Goal: Task Accomplishment & Management: Use online tool/utility

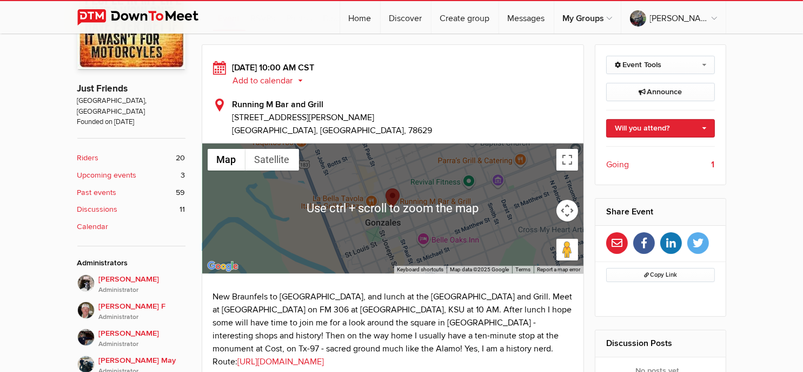
scroll to position [270, 0]
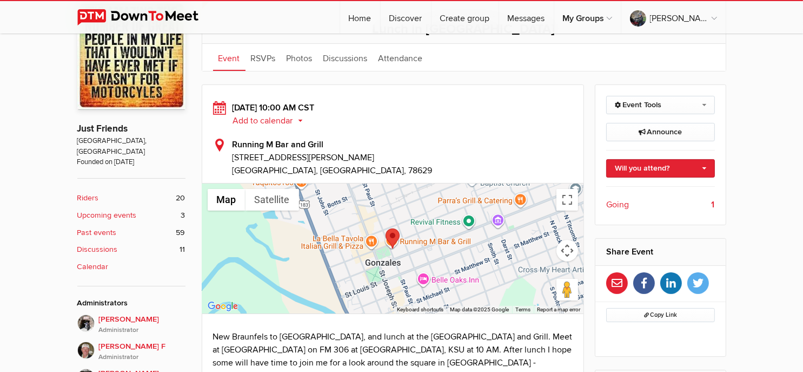
click at [265, 118] on button "Add to calendar" at bounding box center [272, 121] width 78 height 10
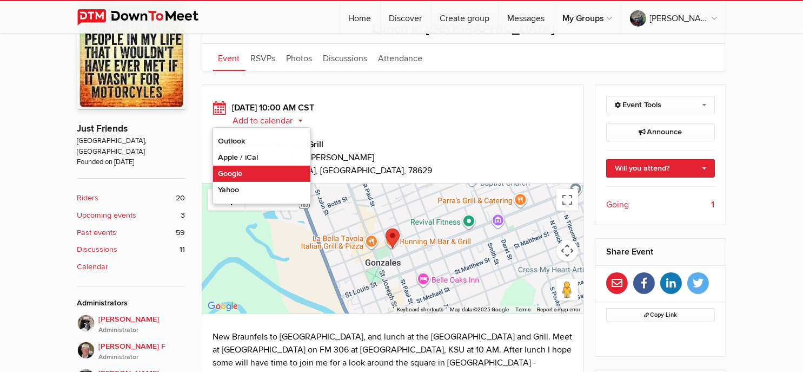
click at [256, 169] on link "Google" at bounding box center [261, 174] width 97 height 16
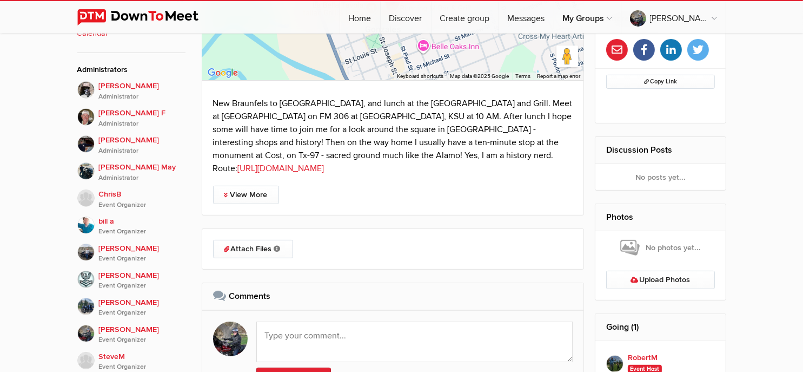
scroll to position [487, 0]
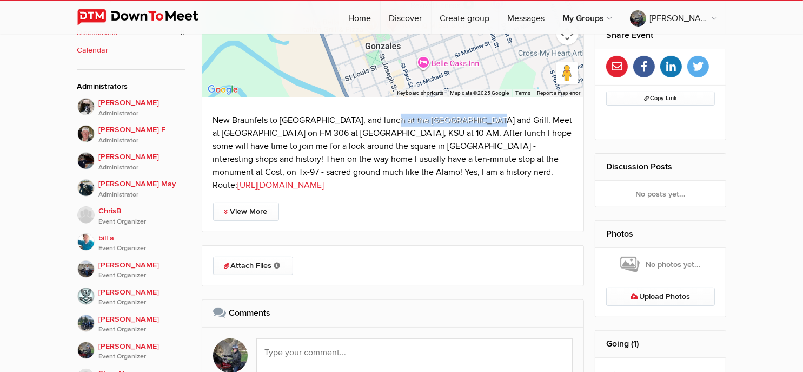
drag, startPoint x: 382, startPoint y: 119, endPoint x: 473, endPoint y: 118, distance: 90.9
click at [473, 118] on p "New Braunfels to [GEOGRAPHIC_DATA], and lunch at the [GEOGRAPHIC_DATA] and Gril…" at bounding box center [393, 153] width 360 height 78
click at [472, 118] on p "New Braunfels to [GEOGRAPHIC_DATA], and lunch at the [GEOGRAPHIC_DATA] and Gril…" at bounding box center [393, 153] width 360 height 78
drag, startPoint x: 470, startPoint y: 118, endPoint x: 383, endPoint y: 119, distance: 87.1
click at [383, 119] on p "New Braunfels to [GEOGRAPHIC_DATA], and lunch at the [GEOGRAPHIC_DATA] and Gril…" at bounding box center [393, 153] width 360 height 78
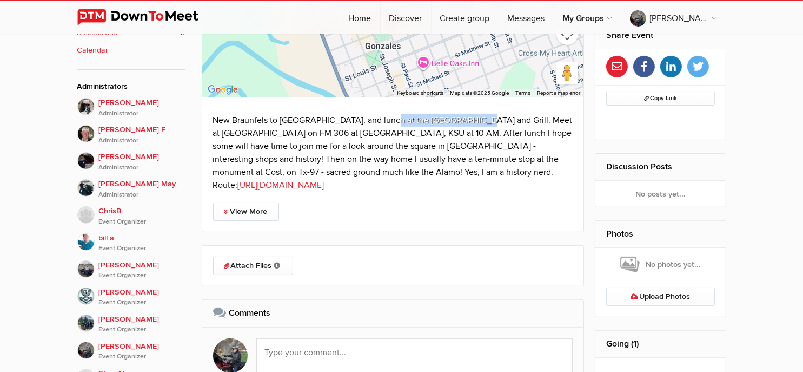
copy p "Running M Bar and [PERSON_NAME]"
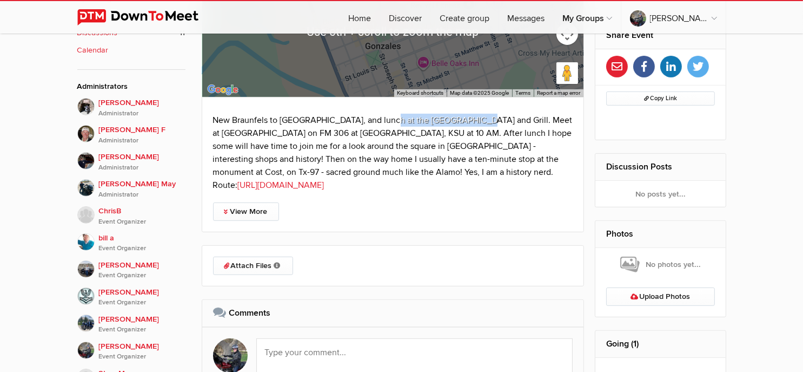
click at [325, 180] on link "[URL][DOMAIN_NAME]" at bounding box center [281, 185] width 87 height 11
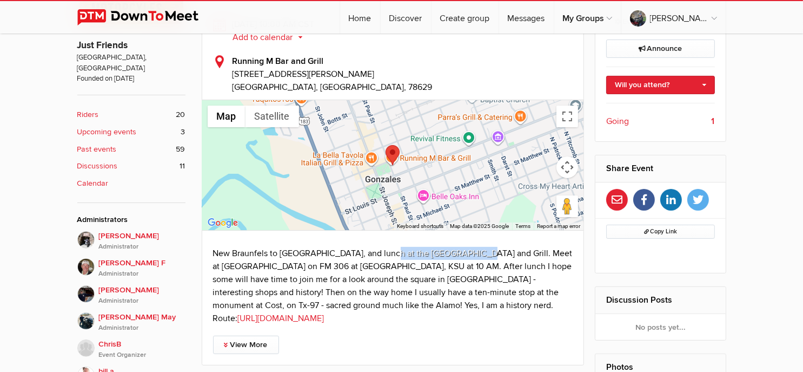
scroll to position [325, 0]
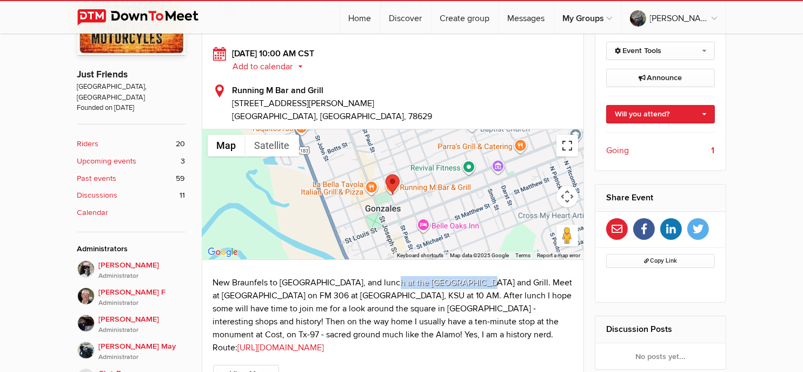
click at [566, 144] on button "Toggle fullscreen view" at bounding box center [568, 146] width 22 height 22
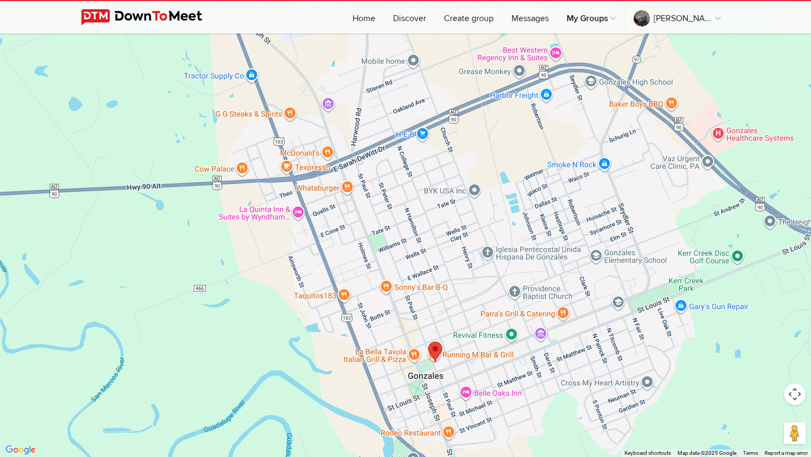
drag, startPoint x: 534, startPoint y: 194, endPoint x: 565, endPoint y: 328, distance: 138.2
click at [565, 328] on div at bounding box center [405, 228] width 811 height 457
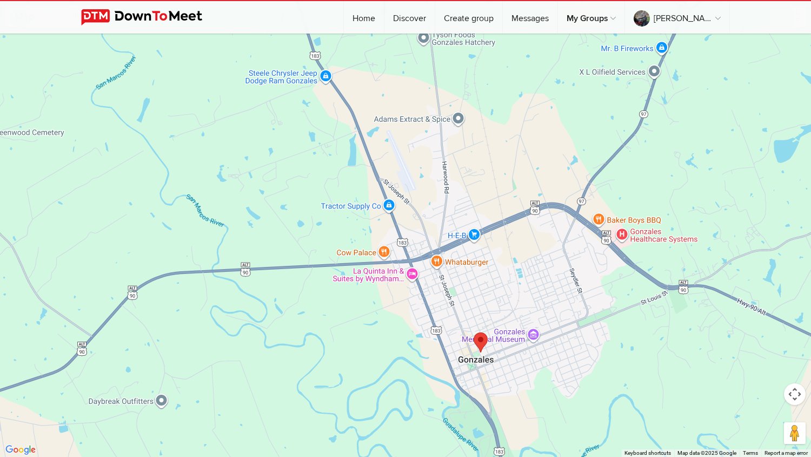
drag, startPoint x: 521, startPoint y: 193, endPoint x: 525, endPoint y: 259, distance: 66.1
click at [525, 259] on div at bounding box center [405, 228] width 811 height 457
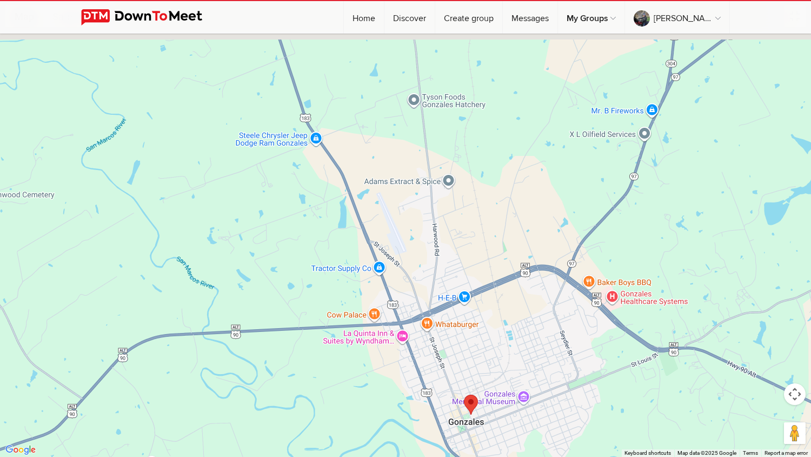
drag, startPoint x: 487, startPoint y: 217, endPoint x: 480, endPoint y: 252, distance: 35.9
click at [480, 249] on div at bounding box center [405, 228] width 811 height 457
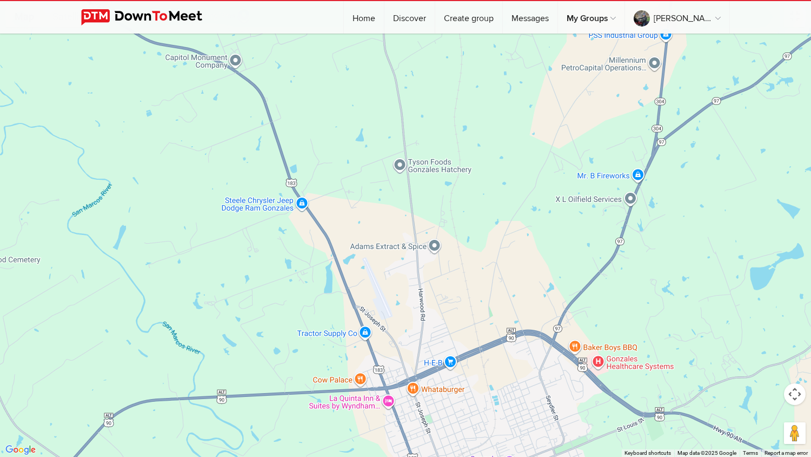
drag, startPoint x: 431, startPoint y: 226, endPoint x: 521, endPoint y: 273, distance: 101.6
click at [521, 273] on div at bounding box center [405, 228] width 811 height 457
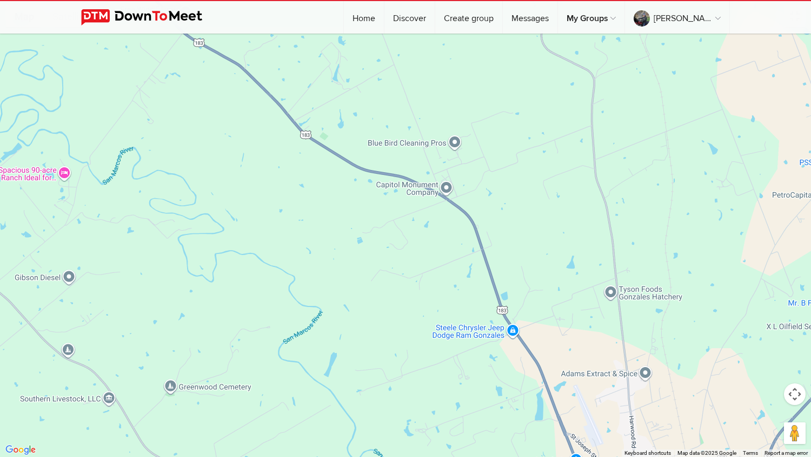
drag, startPoint x: 268, startPoint y: 121, endPoint x: 327, endPoint y: 223, distance: 117.8
click at [319, 212] on div at bounding box center [405, 228] width 811 height 457
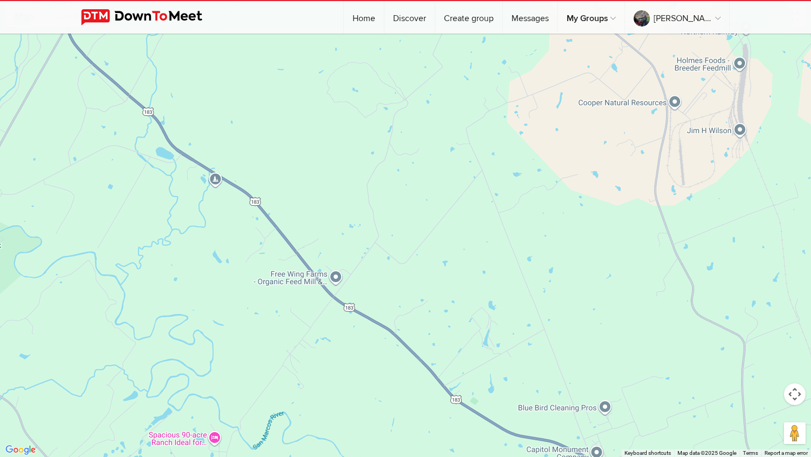
drag, startPoint x: 274, startPoint y: 188, endPoint x: 359, endPoint y: 313, distance: 151.5
click at [357, 312] on div at bounding box center [405, 228] width 811 height 457
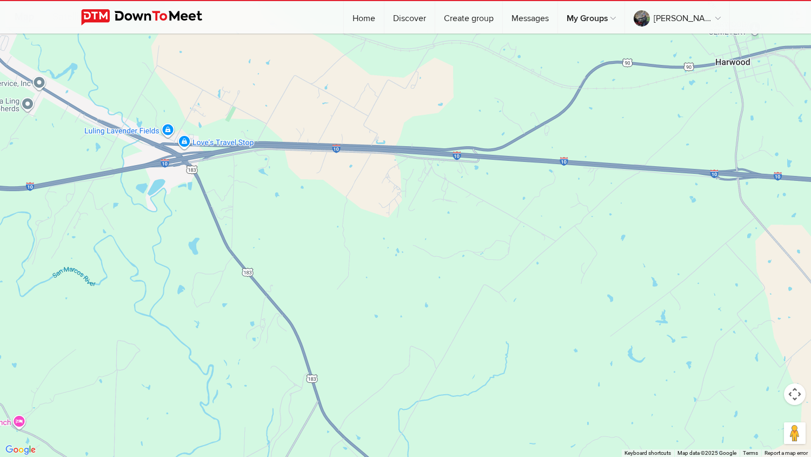
drag, startPoint x: 309, startPoint y: 253, endPoint x: 354, endPoint y: 311, distance: 73.6
click at [354, 311] on div at bounding box center [405, 228] width 811 height 457
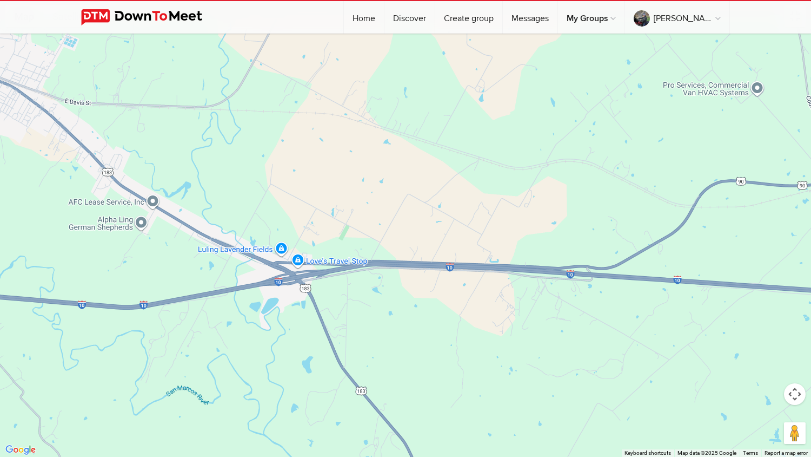
drag, startPoint x: 235, startPoint y: 295, endPoint x: 296, endPoint y: 340, distance: 76.2
click at [296, 340] on div at bounding box center [405, 228] width 811 height 457
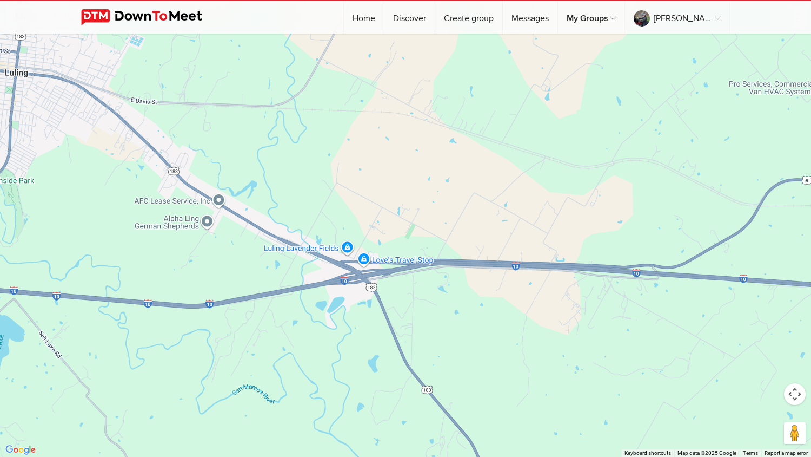
drag, startPoint x: 367, startPoint y: 366, endPoint x: 345, endPoint y: 319, distance: 52.0
click at [350, 334] on div at bounding box center [405, 228] width 811 height 457
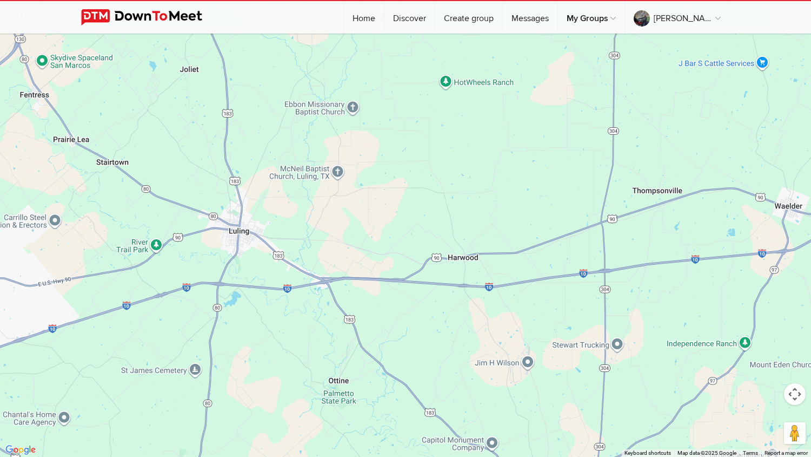
drag, startPoint x: 338, startPoint y: 371, endPoint x: 299, endPoint y: 304, distance: 77.4
click at [311, 327] on div at bounding box center [405, 228] width 811 height 457
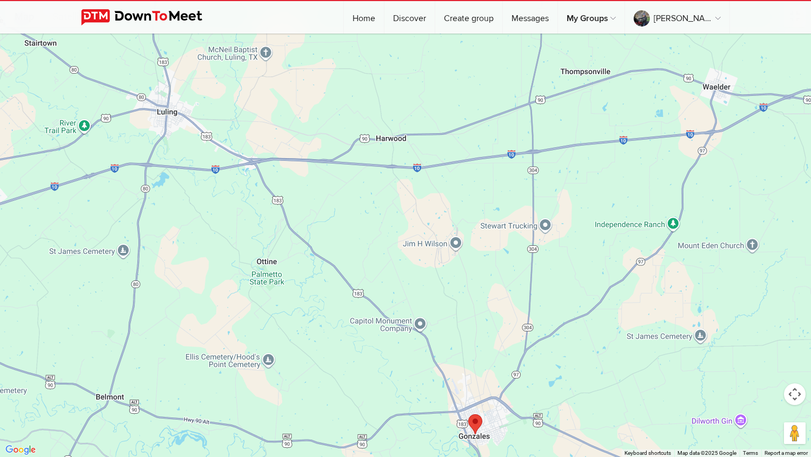
drag, startPoint x: 322, startPoint y: 348, endPoint x: 286, endPoint y: 285, distance: 72.5
click at [302, 316] on div at bounding box center [405, 228] width 811 height 457
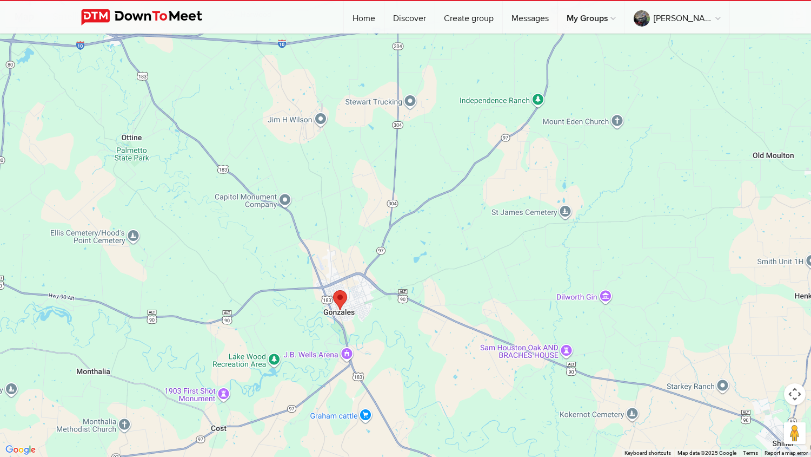
drag, startPoint x: 358, startPoint y: 338, endPoint x: 281, endPoint y: 327, distance: 77.1
click at [281, 327] on div at bounding box center [405, 228] width 811 height 457
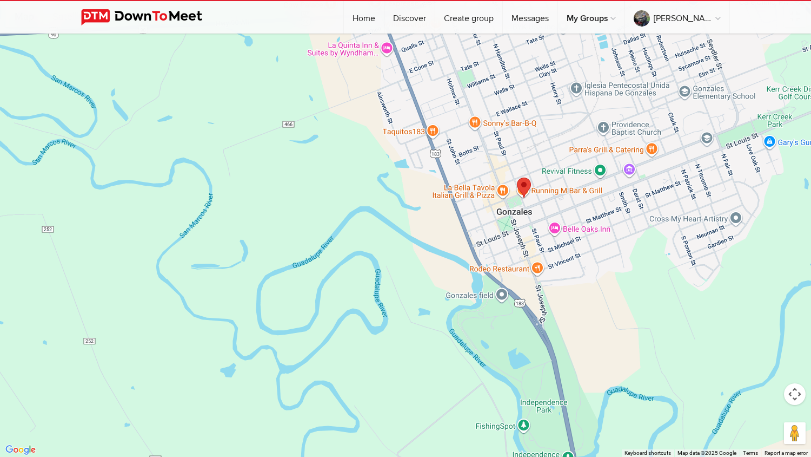
drag, startPoint x: 364, startPoint y: 325, endPoint x: 113, endPoint y: 347, distance: 251.5
click at [113, 347] on div at bounding box center [405, 228] width 811 height 457
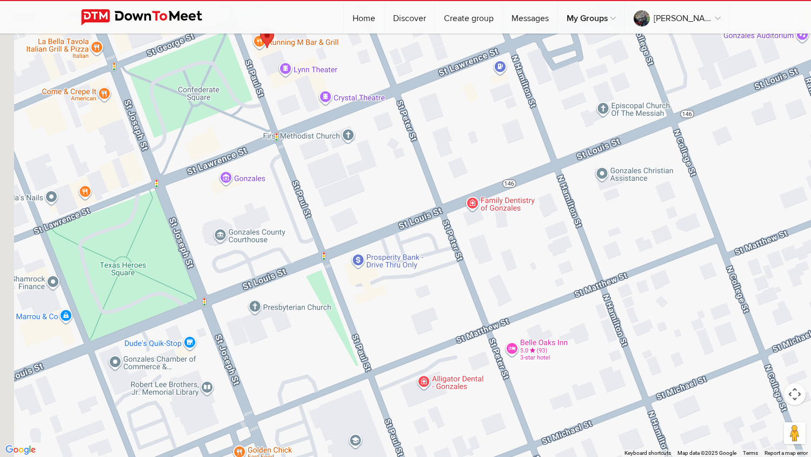
drag, startPoint x: 346, startPoint y: 170, endPoint x: 510, endPoint y: 253, distance: 183.4
click at [513, 257] on div at bounding box center [405, 228] width 811 height 457
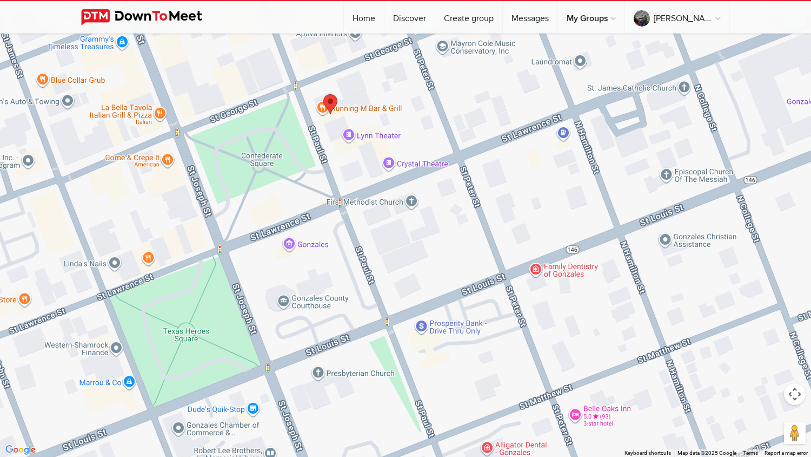
drag, startPoint x: 478, startPoint y: 195, endPoint x: 537, endPoint y: 264, distance: 91.3
click at [537, 264] on div at bounding box center [405, 228] width 811 height 457
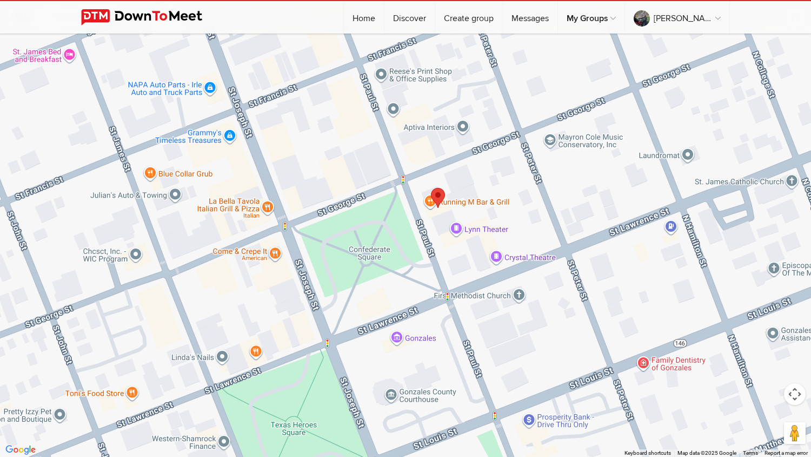
drag, startPoint x: 465, startPoint y: 233, endPoint x: 570, endPoint y: 321, distance: 137.5
click at [570, 321] on div at bounding box center [405, 228] width 811 height 457
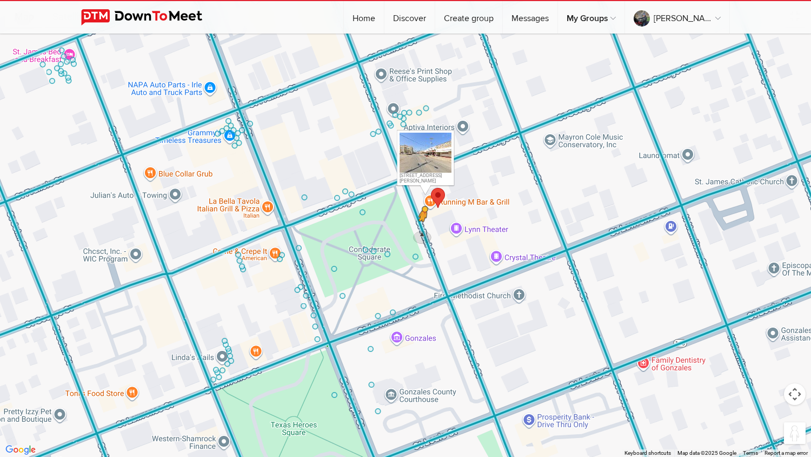
drag, startPoint x: 793, startPoint y: 438, endPoint x: 423, endPoint y: 232, distance: 423.3
click at [423, 232] on div "To activate drag with keyboard, press Alt + Enter. Once in keyboard drag state,…" at bounding box center [405, 228] width 811 height 457
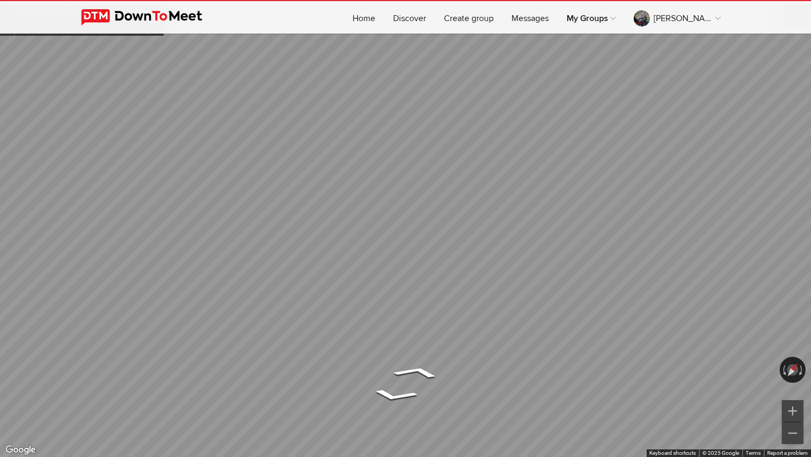
click at [794, 17] on button "Toggle fullscreen view" at bounding box center [795, 16] width 22 height 22
